Goal: Task Accomplishment & Management: Manage account settings

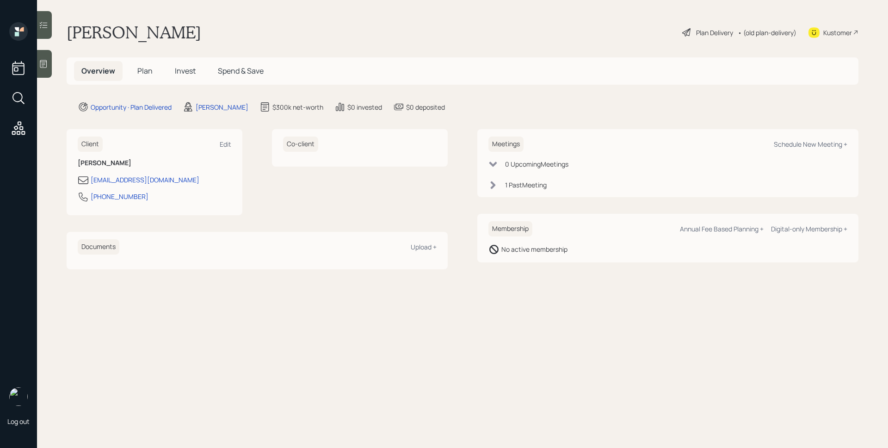
click at [140, 73] on span "Plan" at bounding box center [144, 71] width 15 height 10
